Goal: Find specific page/section: Find specific page/section

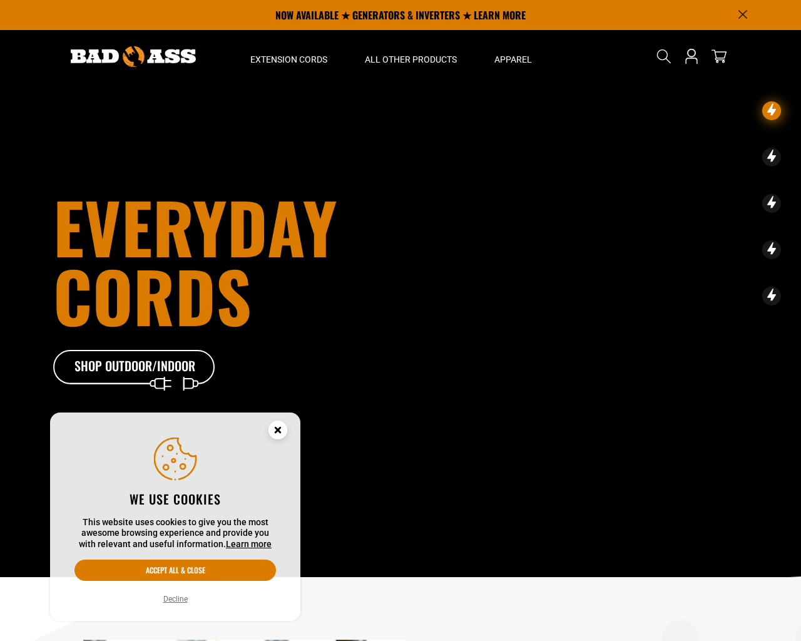
click at [177, 597] on button "Decline" at bounding box center [176, 599] width 32 height 13
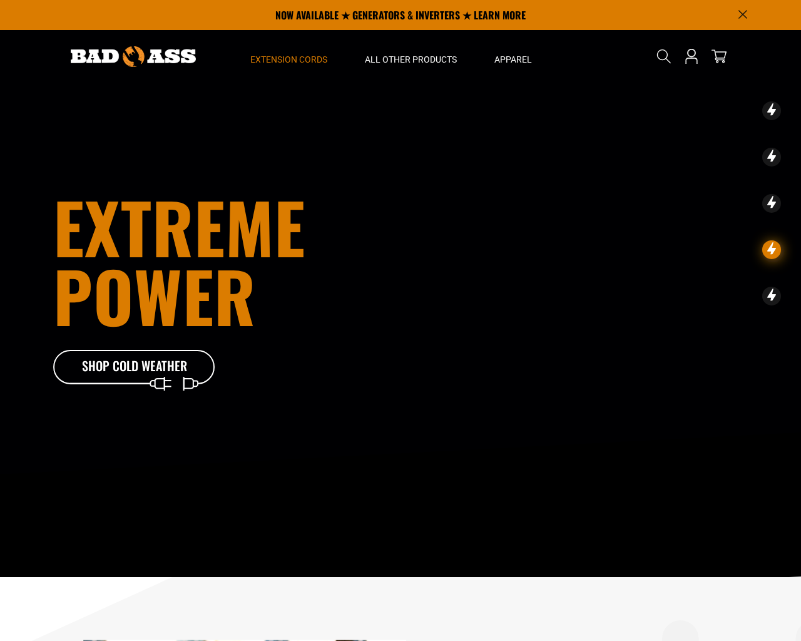
click at [297, 59] on span "Extension Cords" at bounding box center [288, 59] width 77 height 11
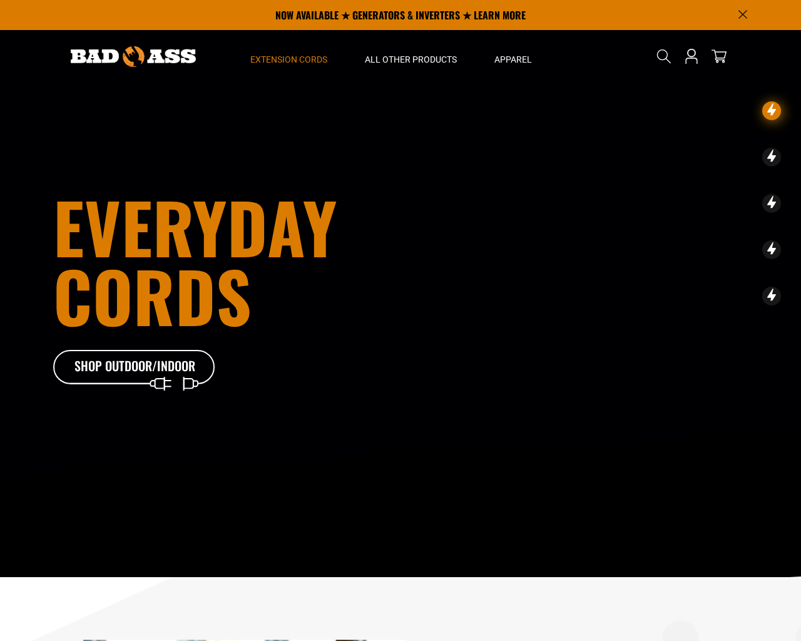
scroll to position [481, 0]
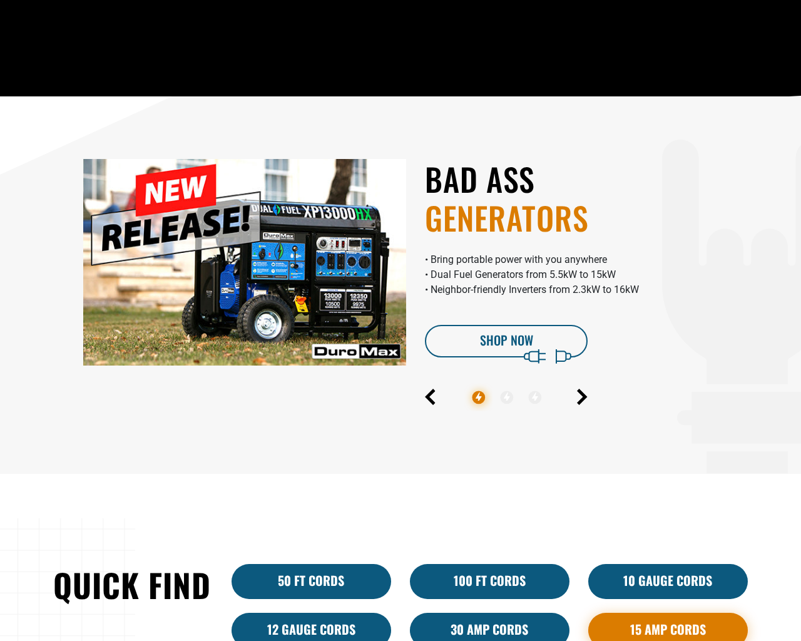
click at [669, 629] on link "15 Amp Cords" at bounding box center [669, 630] width 160 height 35
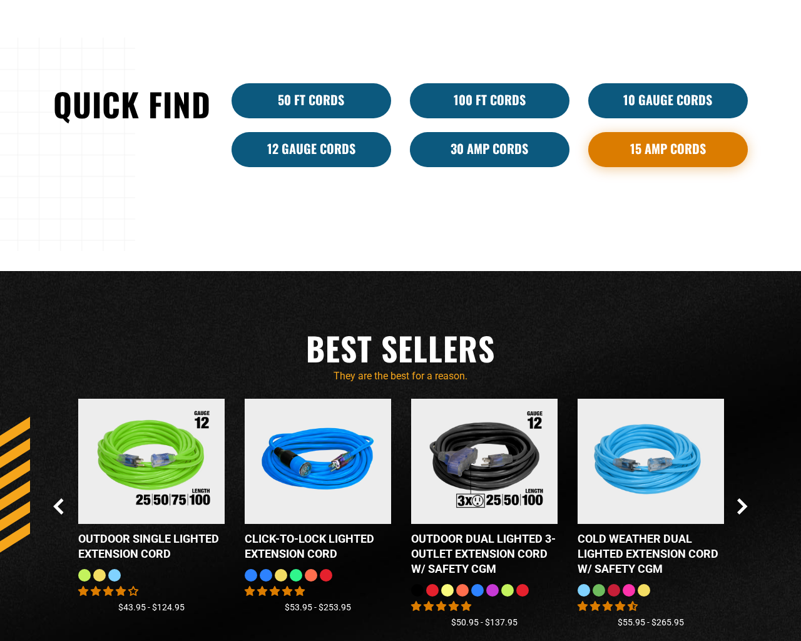
click at [669, 149] on link "15 Amp Cords" at bounding box center [669, 149] width 160 height 35
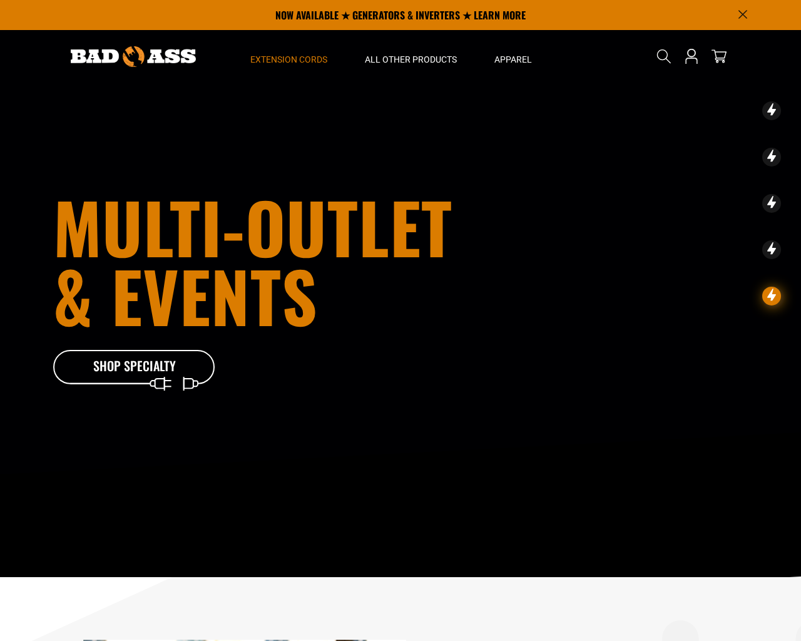
click at [297, 59] on span "Extension Cords" at bounding box center [288, 59] width 77 height 11
